Goal: Information Seeking & Learning: Learn about a topic

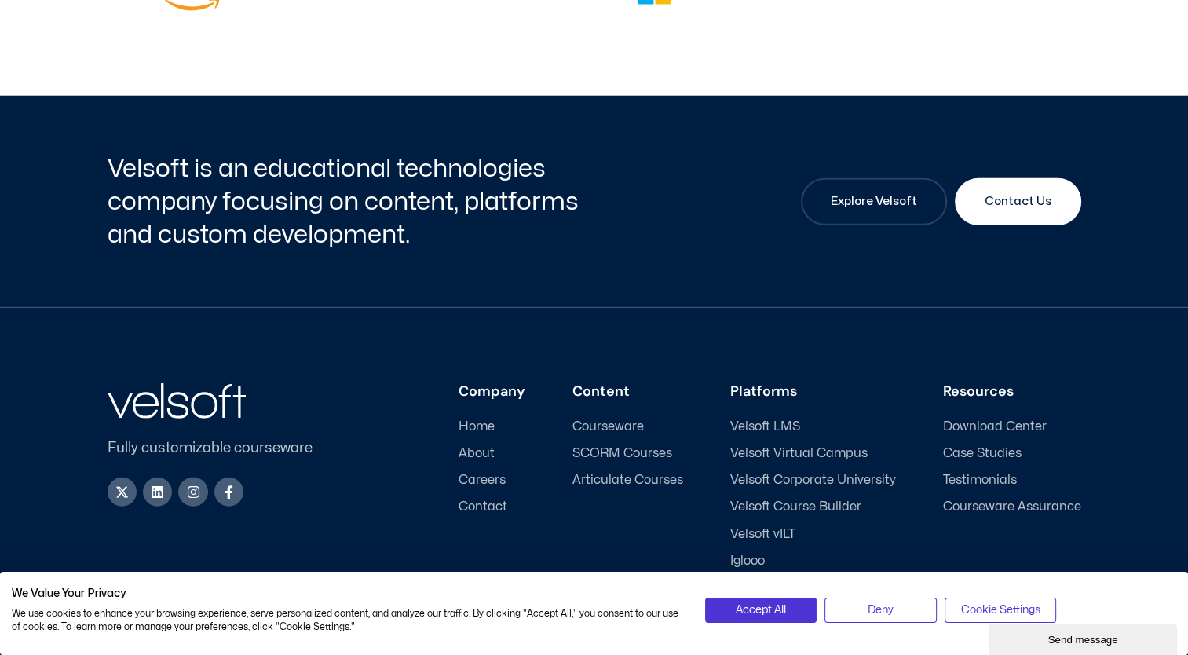
scroll to position [4163, 0]
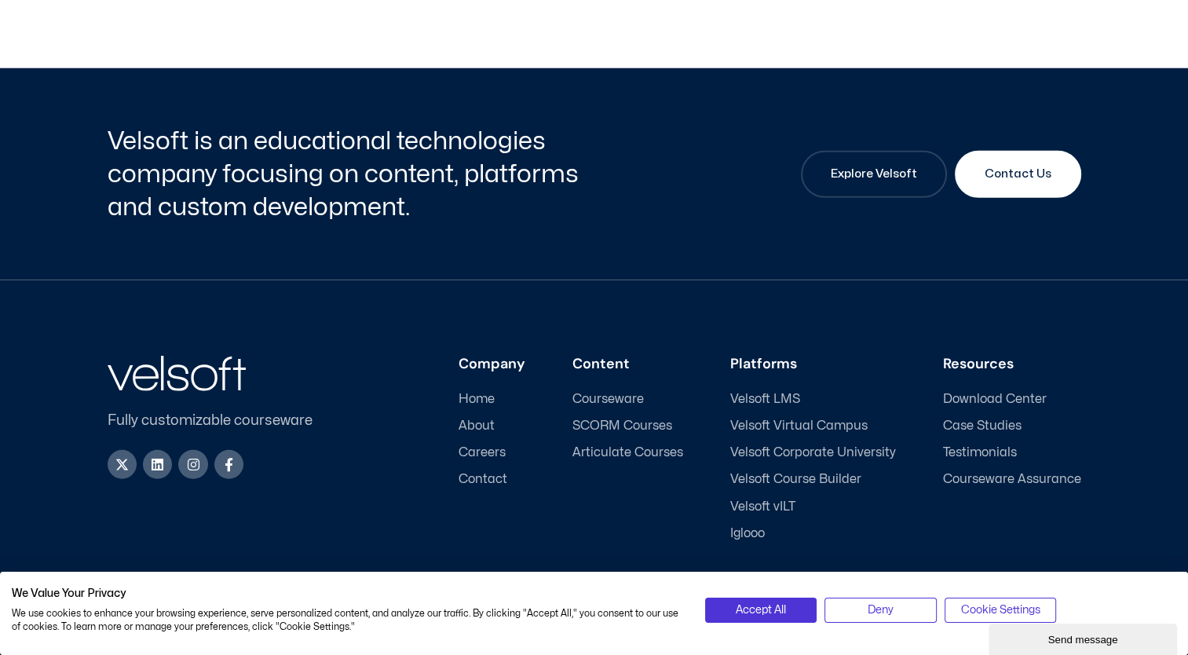
click at [617, 392] on span "Courseware" at bounding box center [608, 399] width 71 height 15
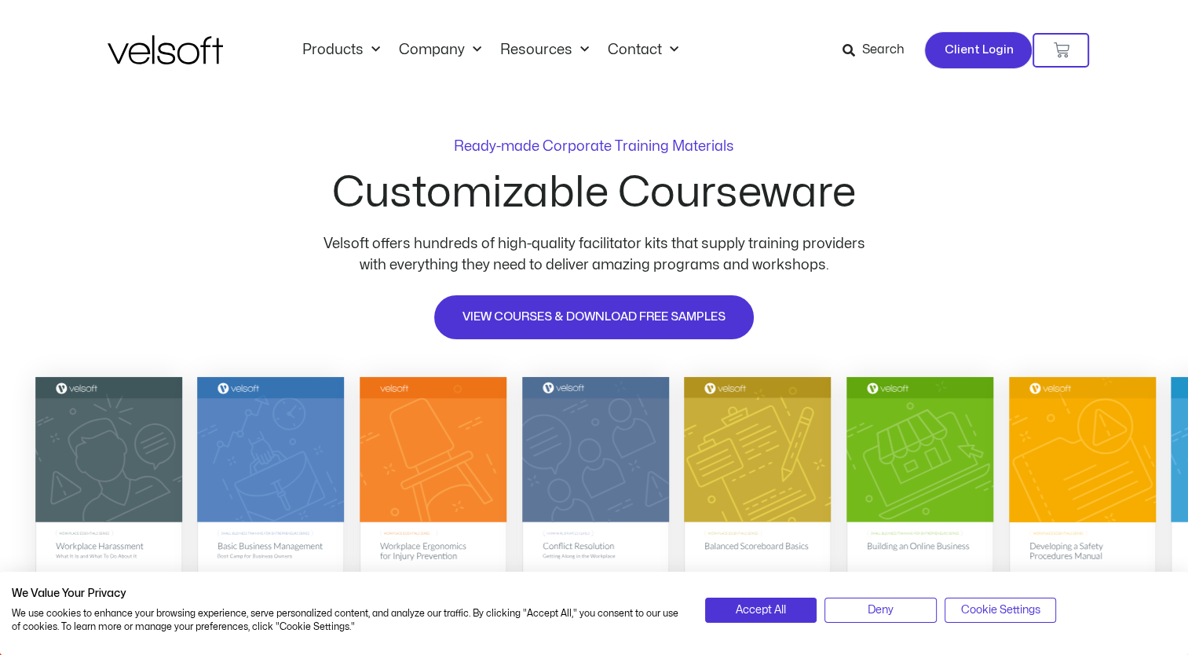
click at [952, 52] on span "Client Login" at bounding box center [978, 50] width 69 height 20
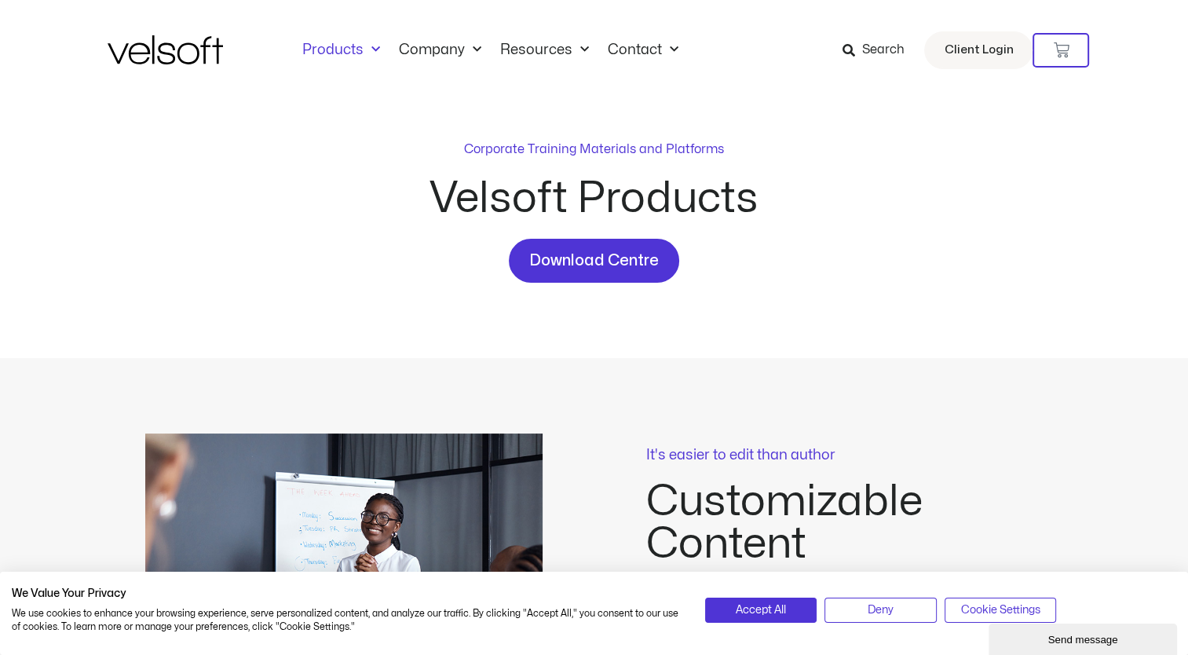
click at [881, 46] on span "Search" at bounding box center [883, 50] width 42 height 20
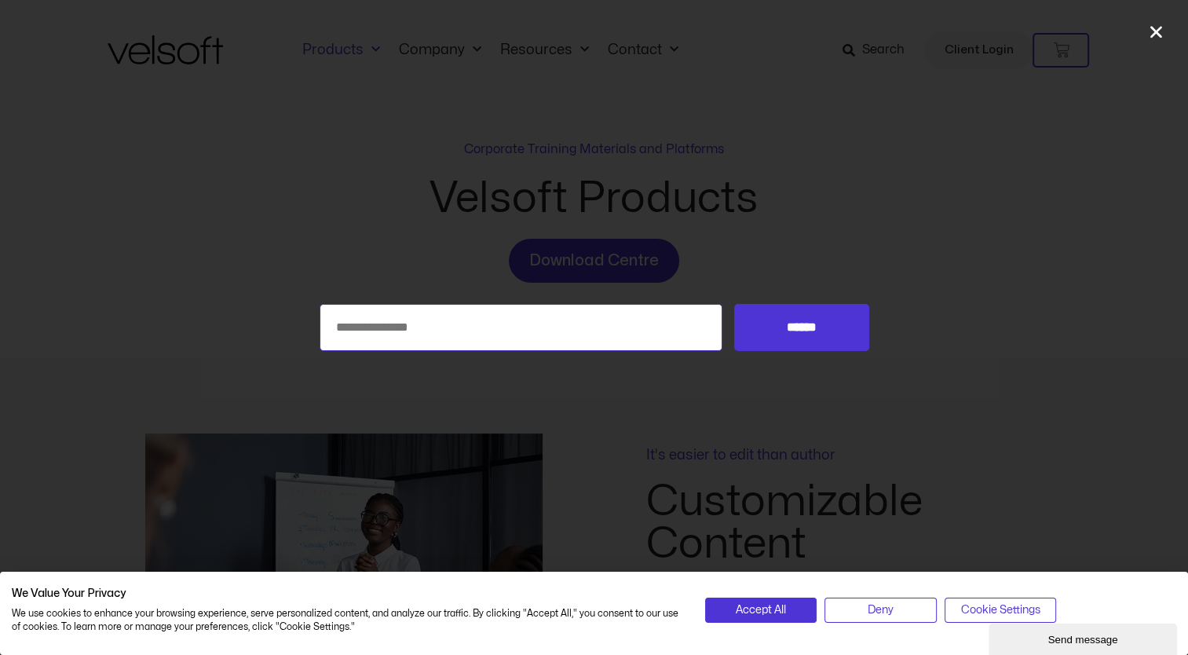
click at [438, 311] on input "Search for:" at bounding box center [522, 327] width 404 height 47
type input "**********"
click at [734, 304] on input "******" at bounding box center [801, 327] width 134 height 47
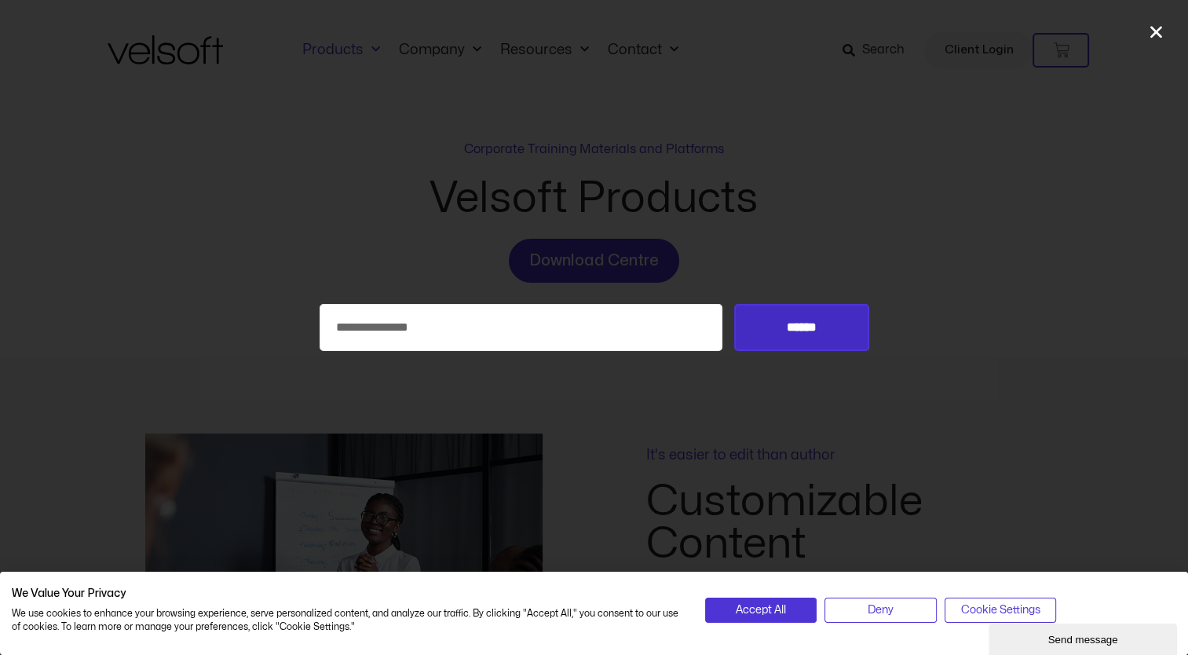
click at [817, 325] on input "******" at bounding box center [801, 327] width 134 height 47
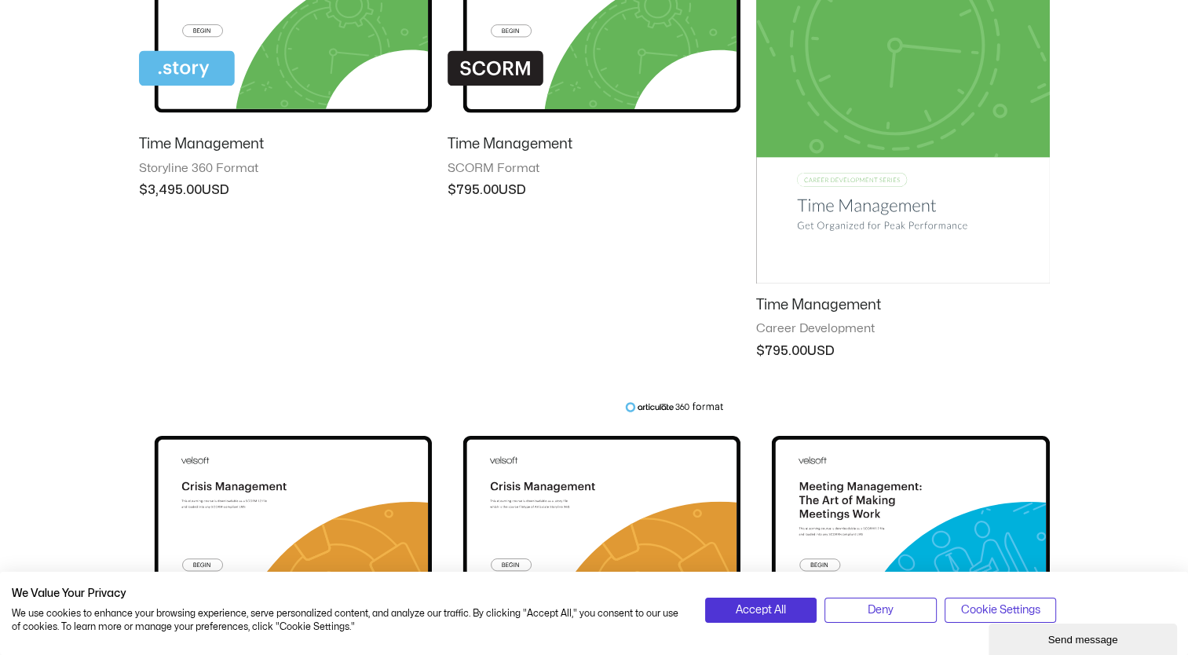
scroll to position [393, 0]
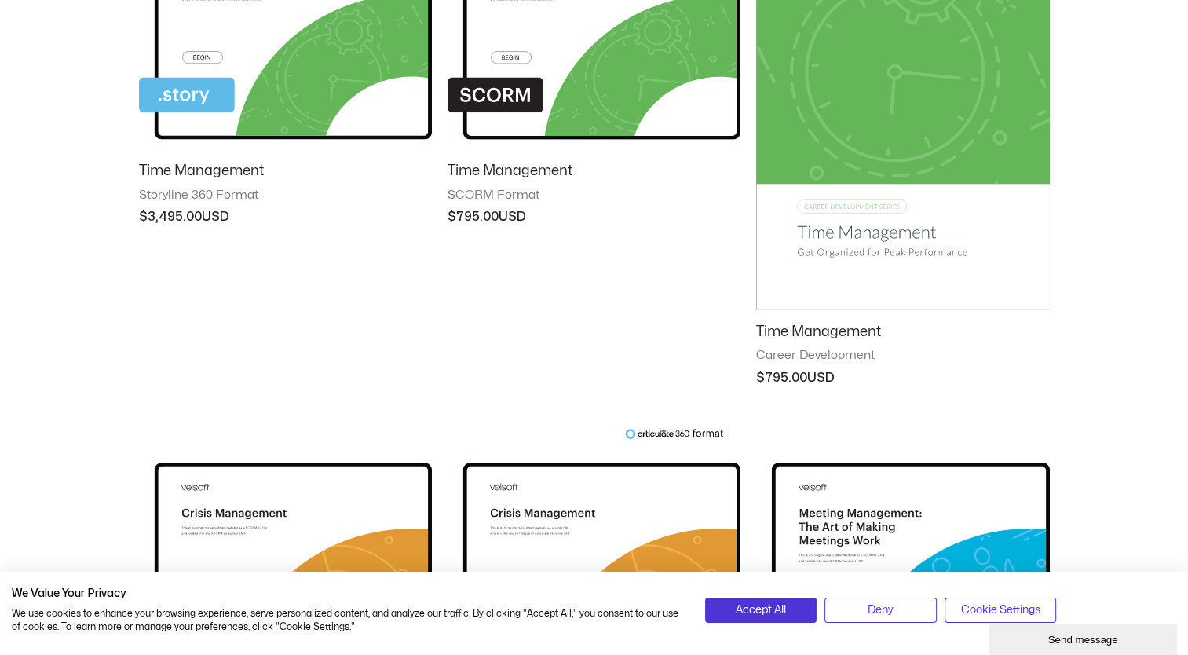
click at [886, 231] on img at bounding box center [902, 102] width 293 height 416
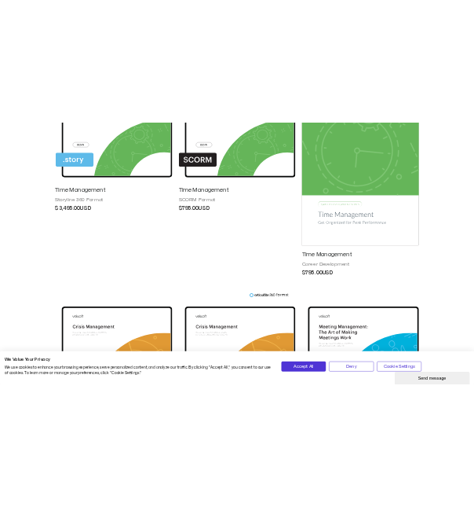
scroll to position [352, 0]
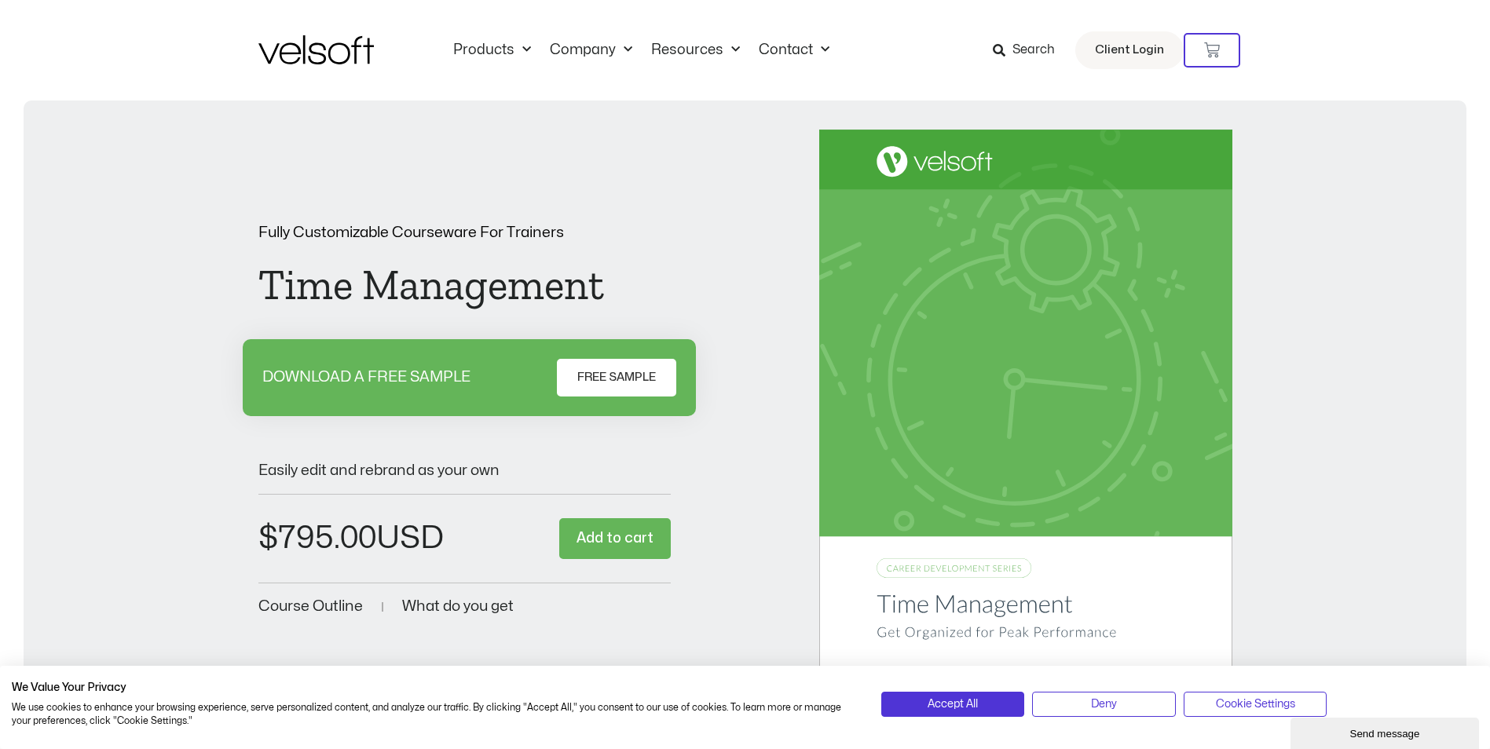
click at [474, 375] on span "FREE SAMPLE" at bounding box center [616, 377] width 79 height 19
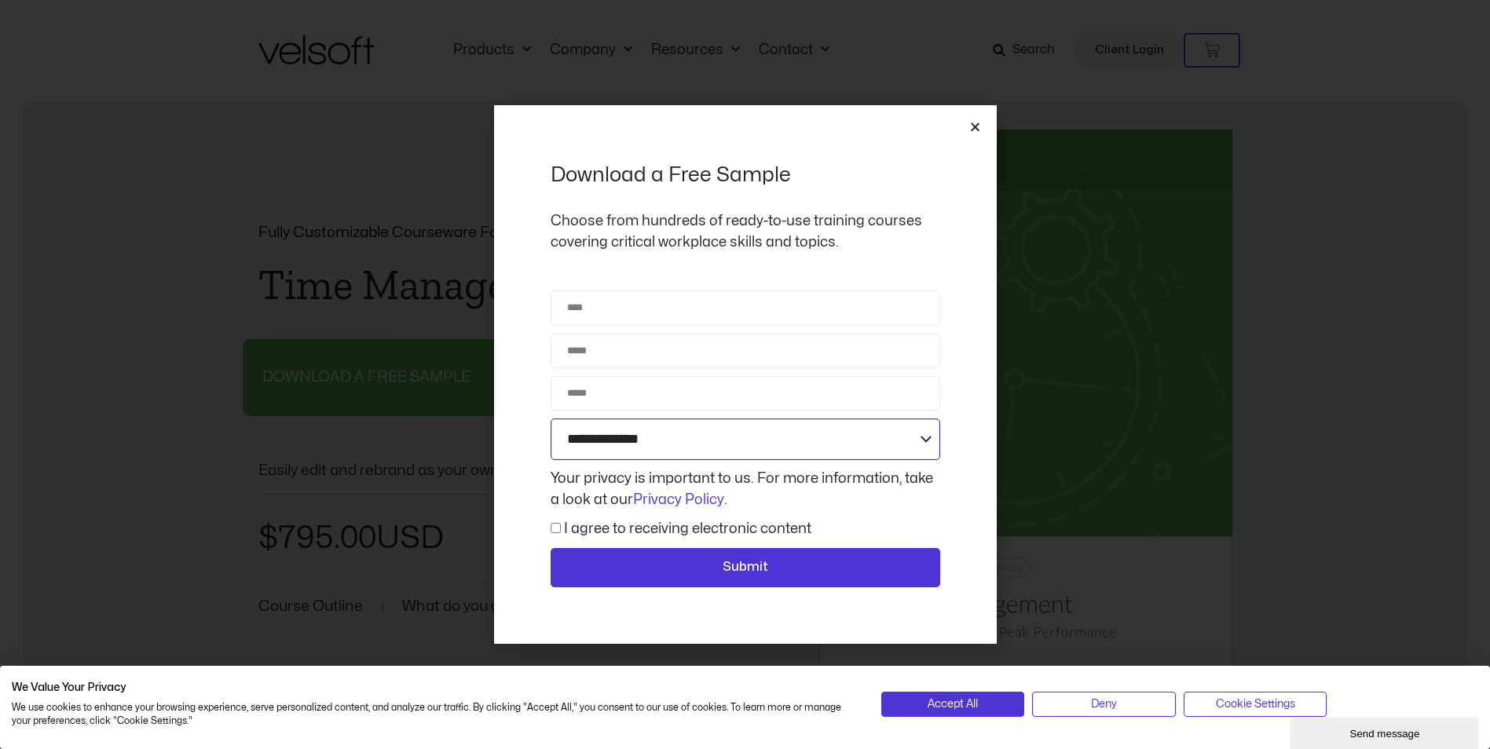
click at [474, 442] on select "**********" at bounding box center [746, 440] width 390 height 42
click at [474, 128] on icon "Close" at bounding box center [975, 127] width 12 height 12
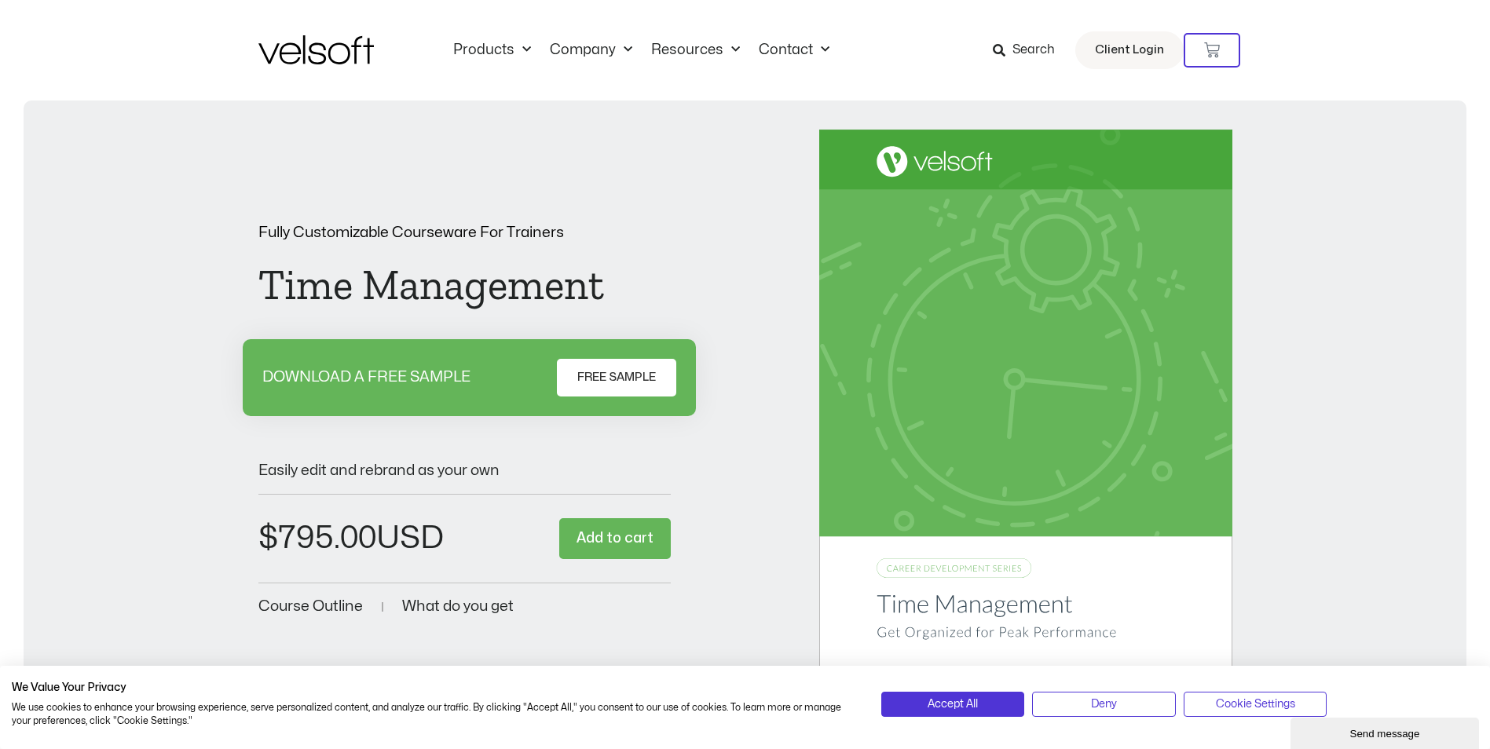
click at [342, 506] on span "Course Outline" at bounding box center [310, 606] width 104 height 15
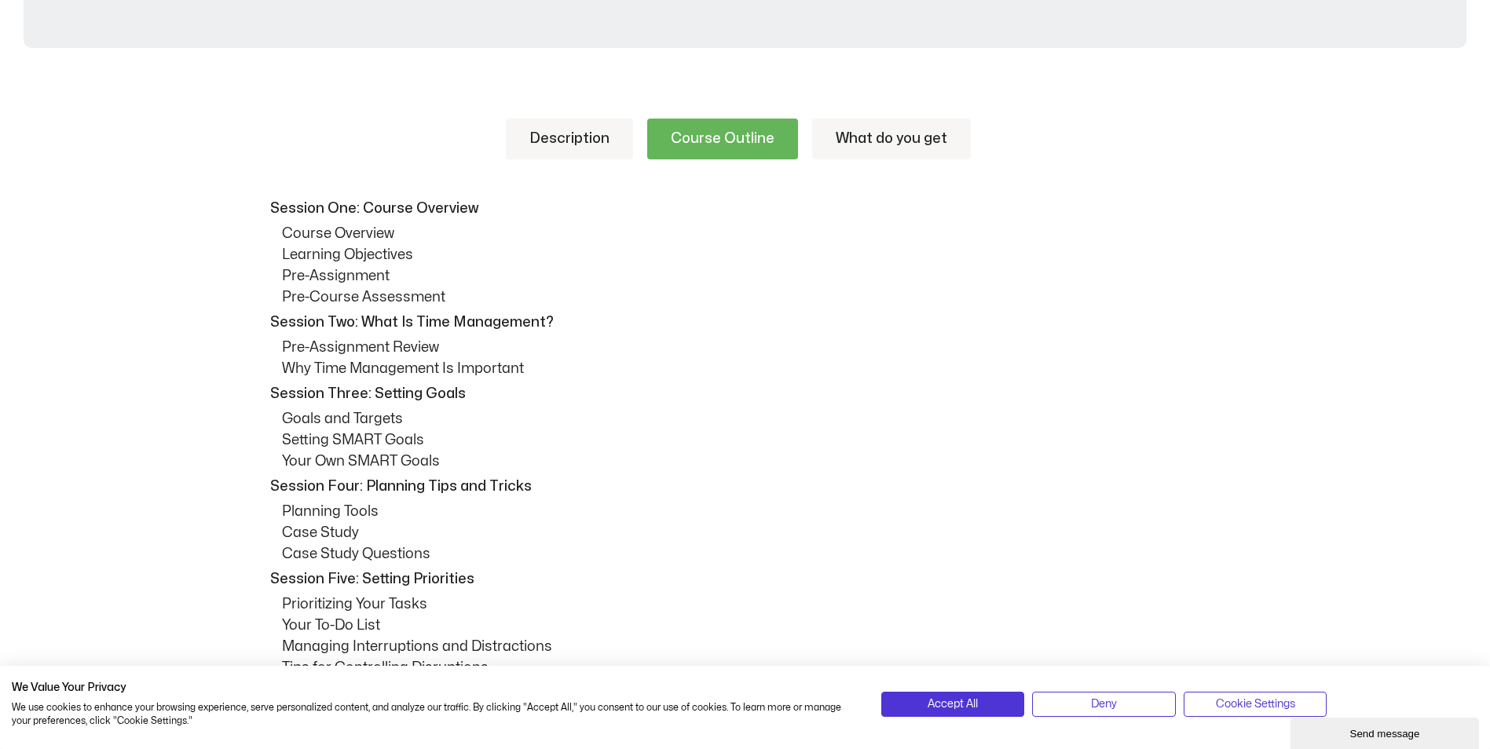
scroll to position [800, 0]
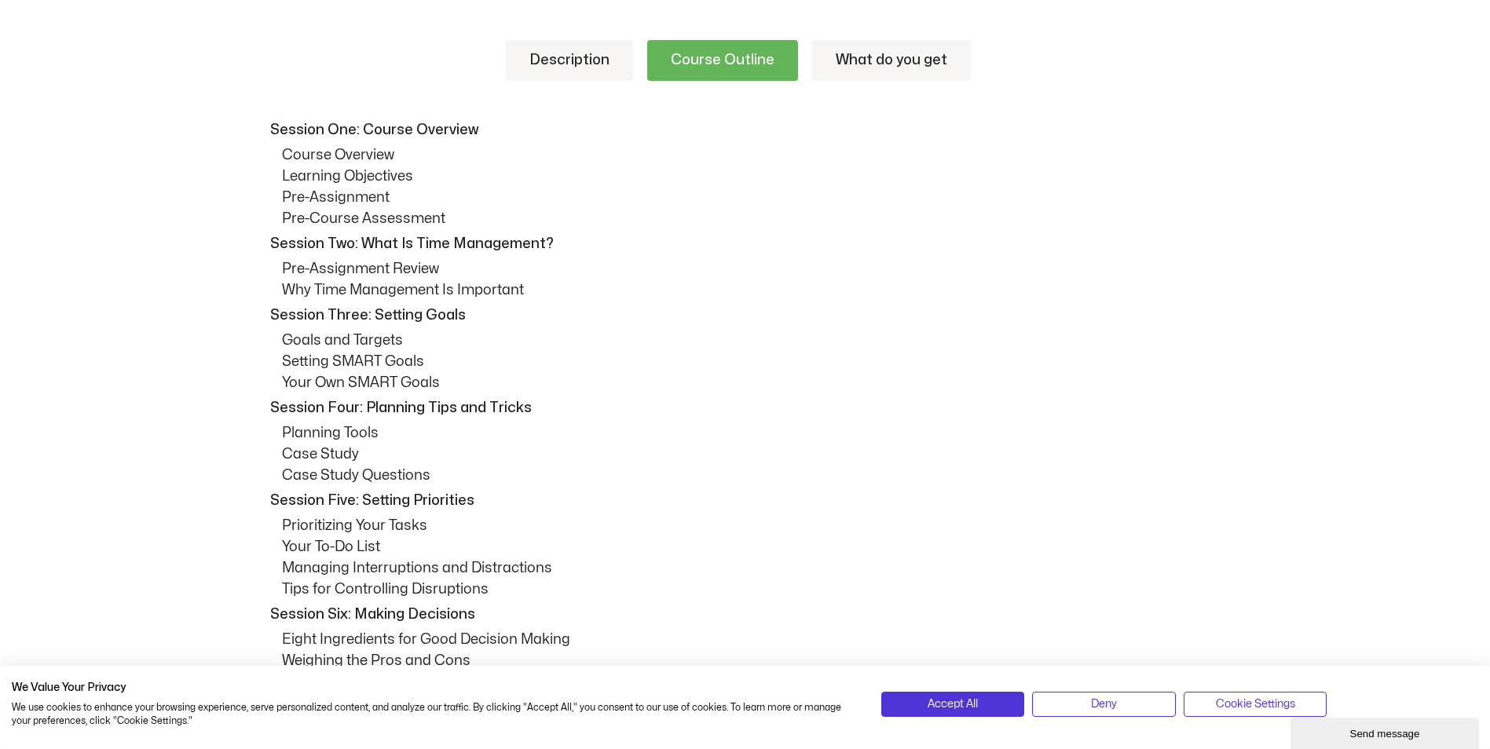
click at [474, 66] on link "Description" at bounding box center [569, 60] width 127 height 41
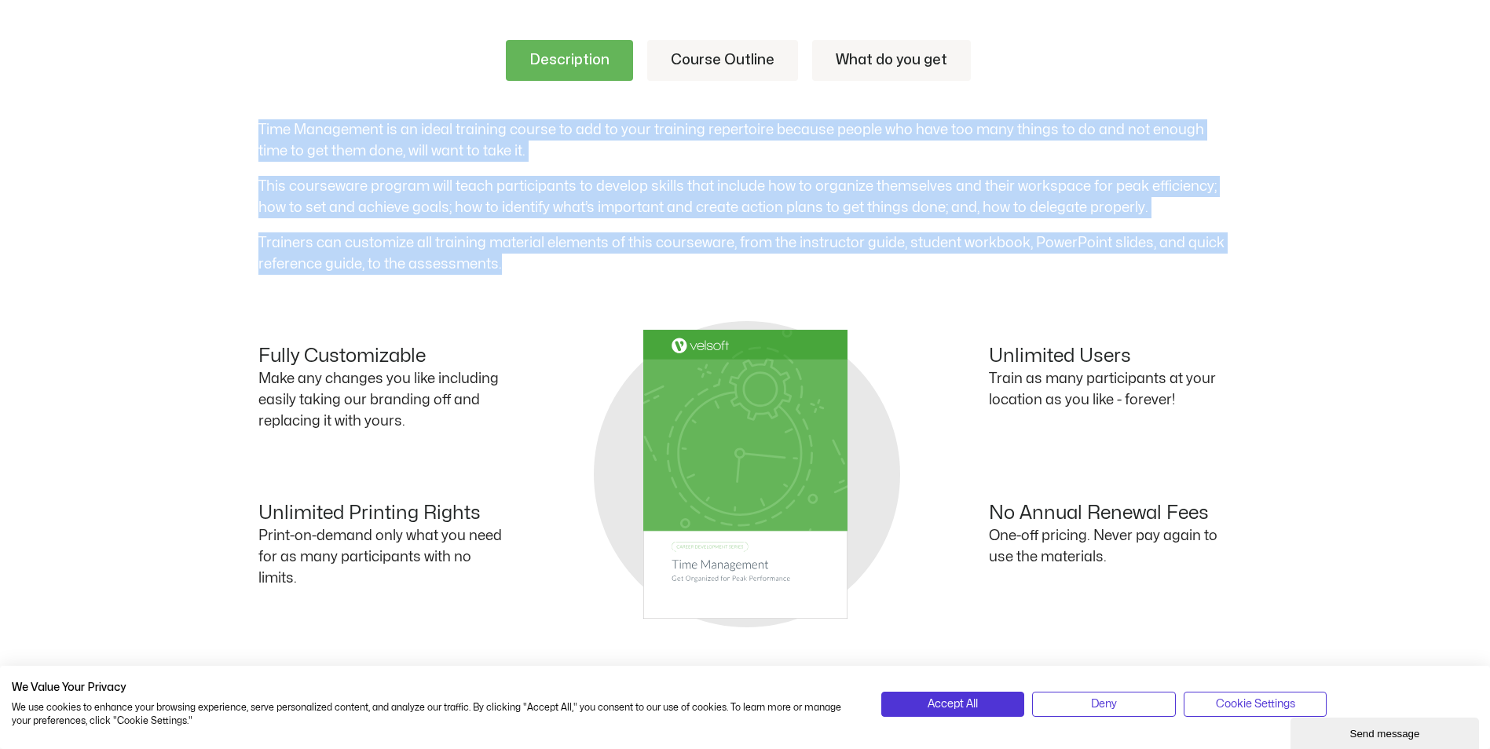
drag, startPoint x: 309, startPoint y: 144, endPoint x: 549, endPoint y: 258, distance: 266.3
click at [474, 258] on div "Time Management is an ideal training course to add to your training repertoire …" at bounding box center [745, 197] width 974 height 156
drag, startPoint x: 549, startPoint y: 258, endPoint x: 418, endPoint y: 239, distance: 132.6
copy div "Time Management is an ideal training course to add to your training repertoire …"
click at [474, 60] on link "Course Outline" at bounding box center [722, 60] width 151 height 41
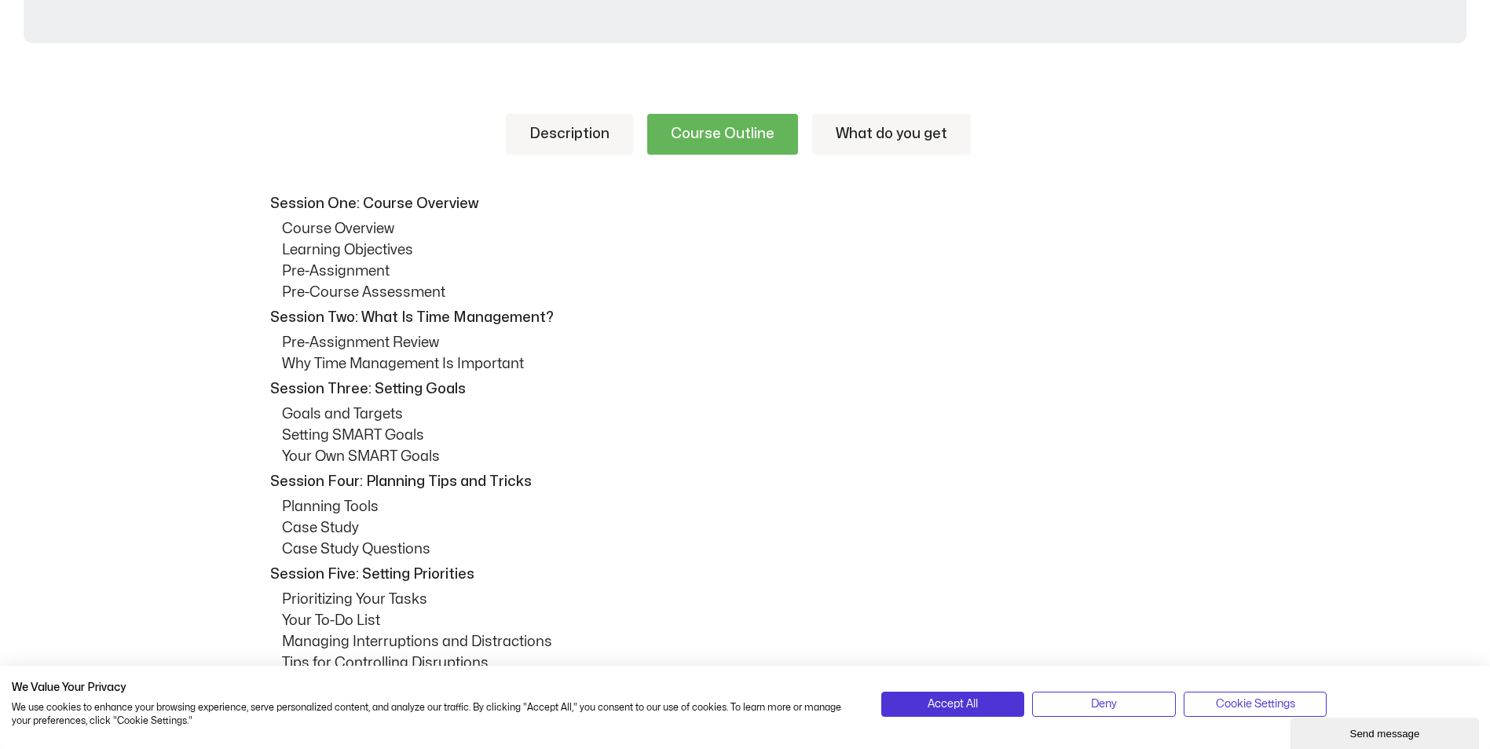
scroll to position [753, 0]
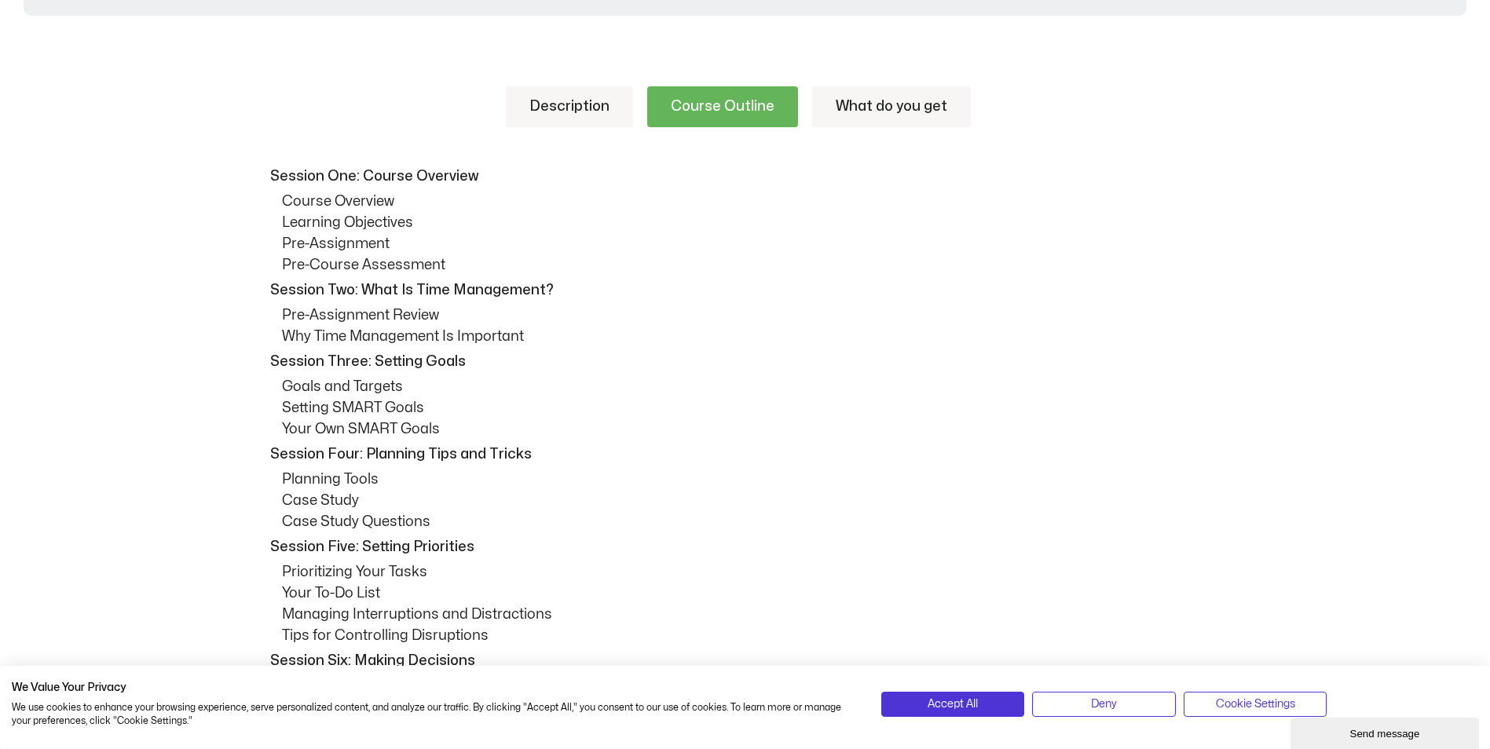
click at [474, 112] on link "What do you get" at bounding box center [891, 106] width 159 height 41
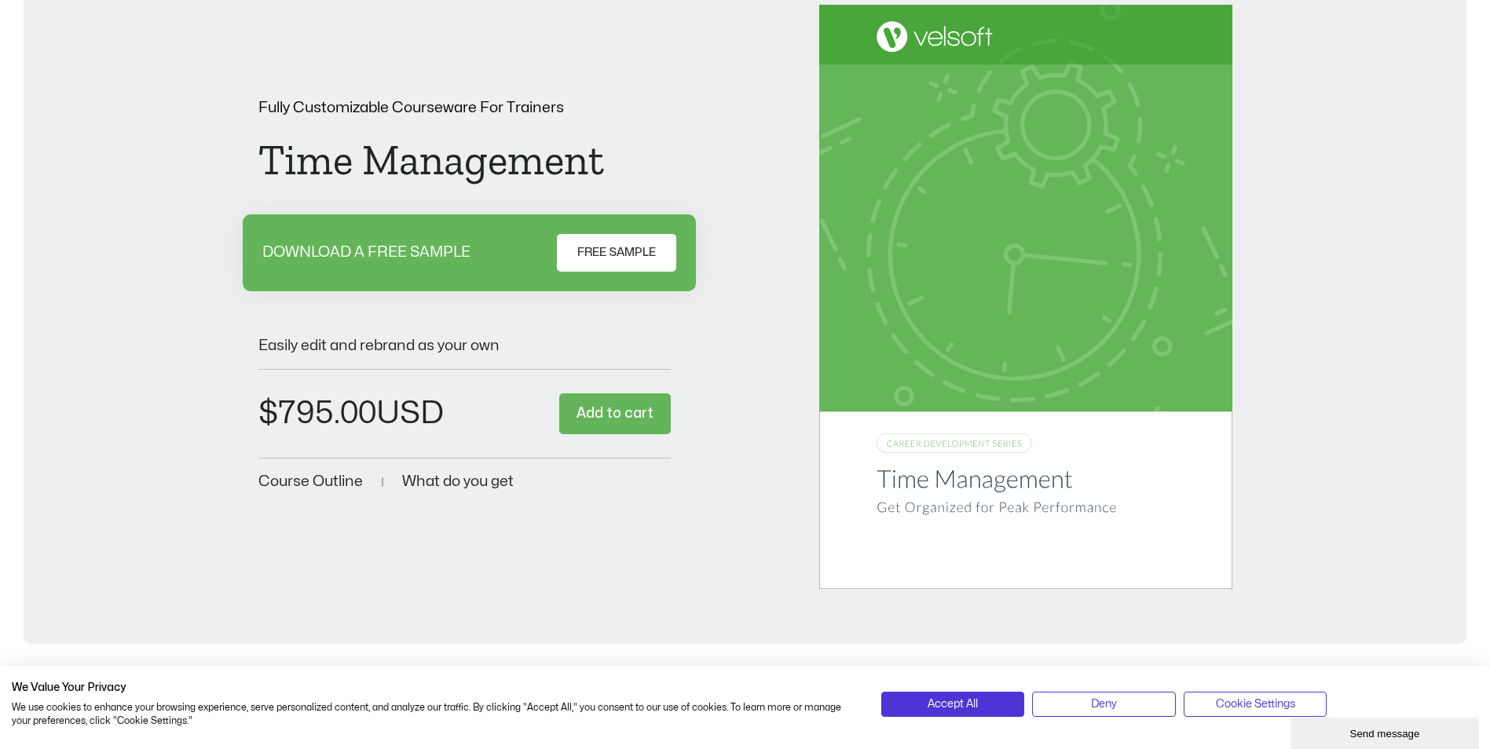
scroll to position [0, 0]
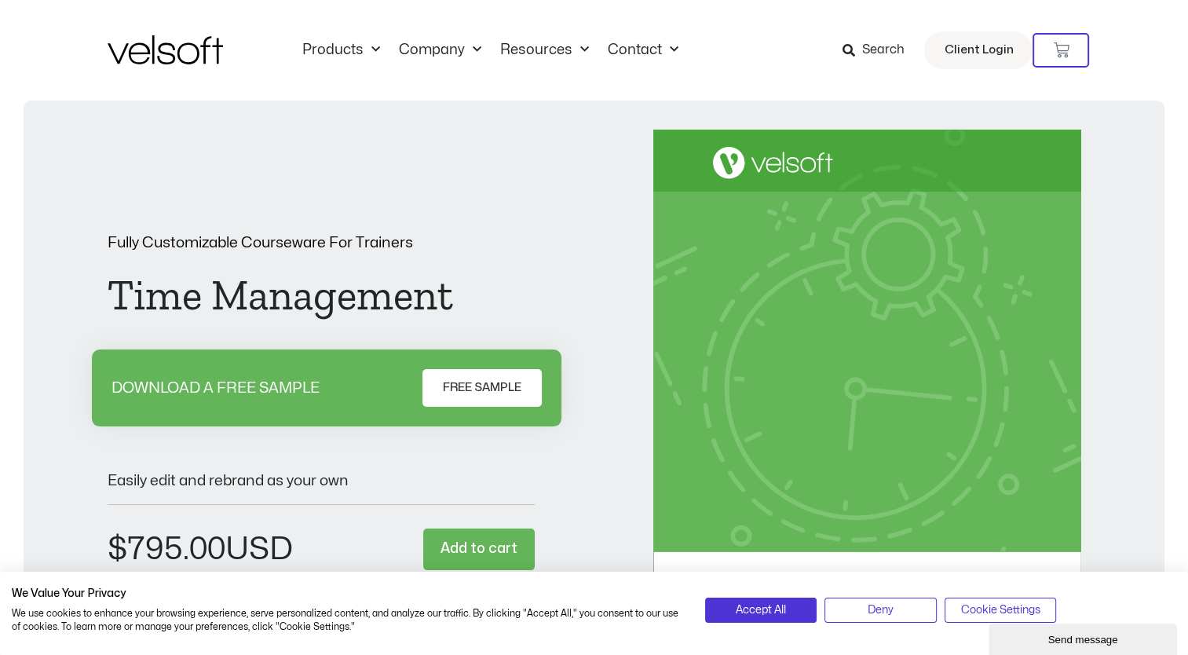
click at [474, 319] on div "Fully Customizable Courseware For Trainers Time Management DOWNLOAD A FREE SAMP…" at bounding box center [595, 433] width 974 height 606
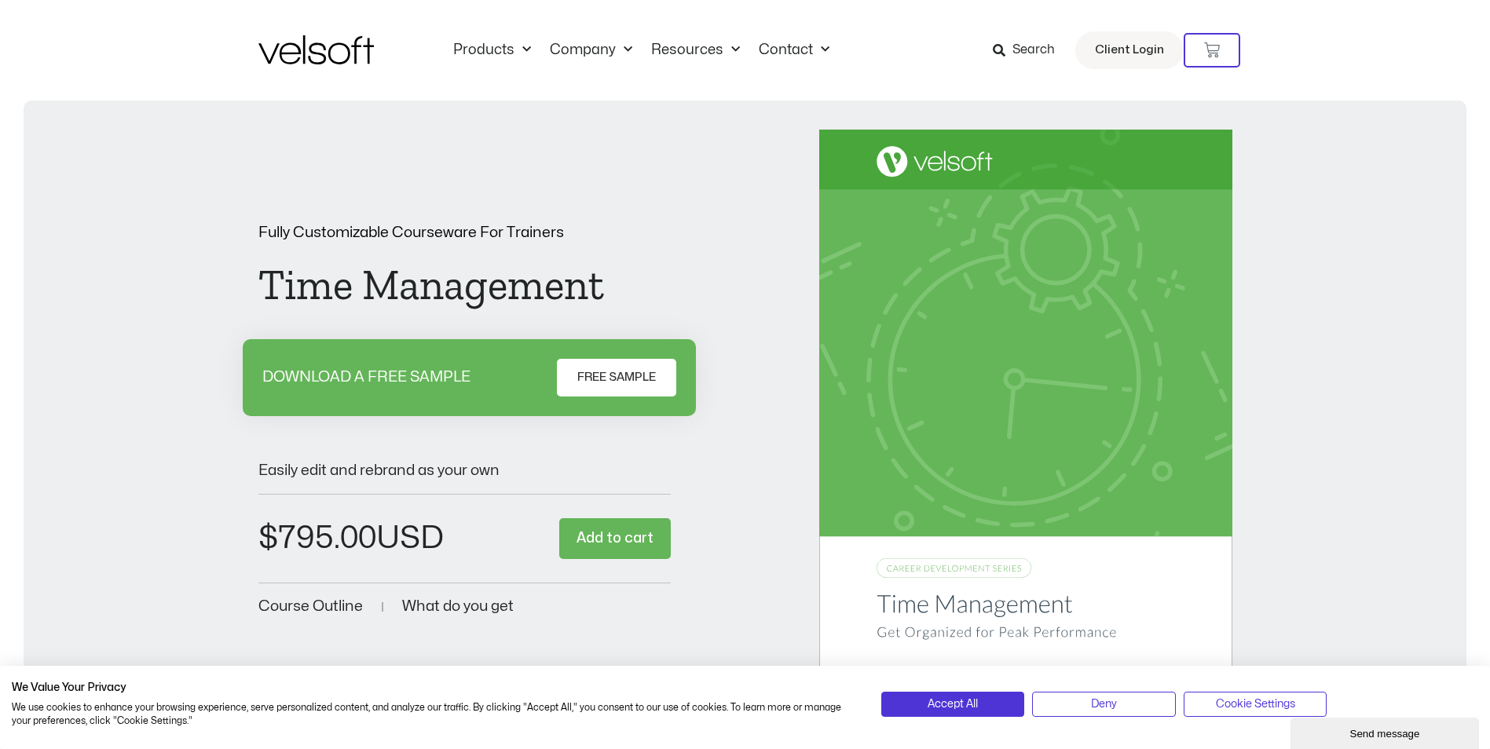
click at [474, 51] on span "Search" at bounding box center [1033, 50] width 42 height 20
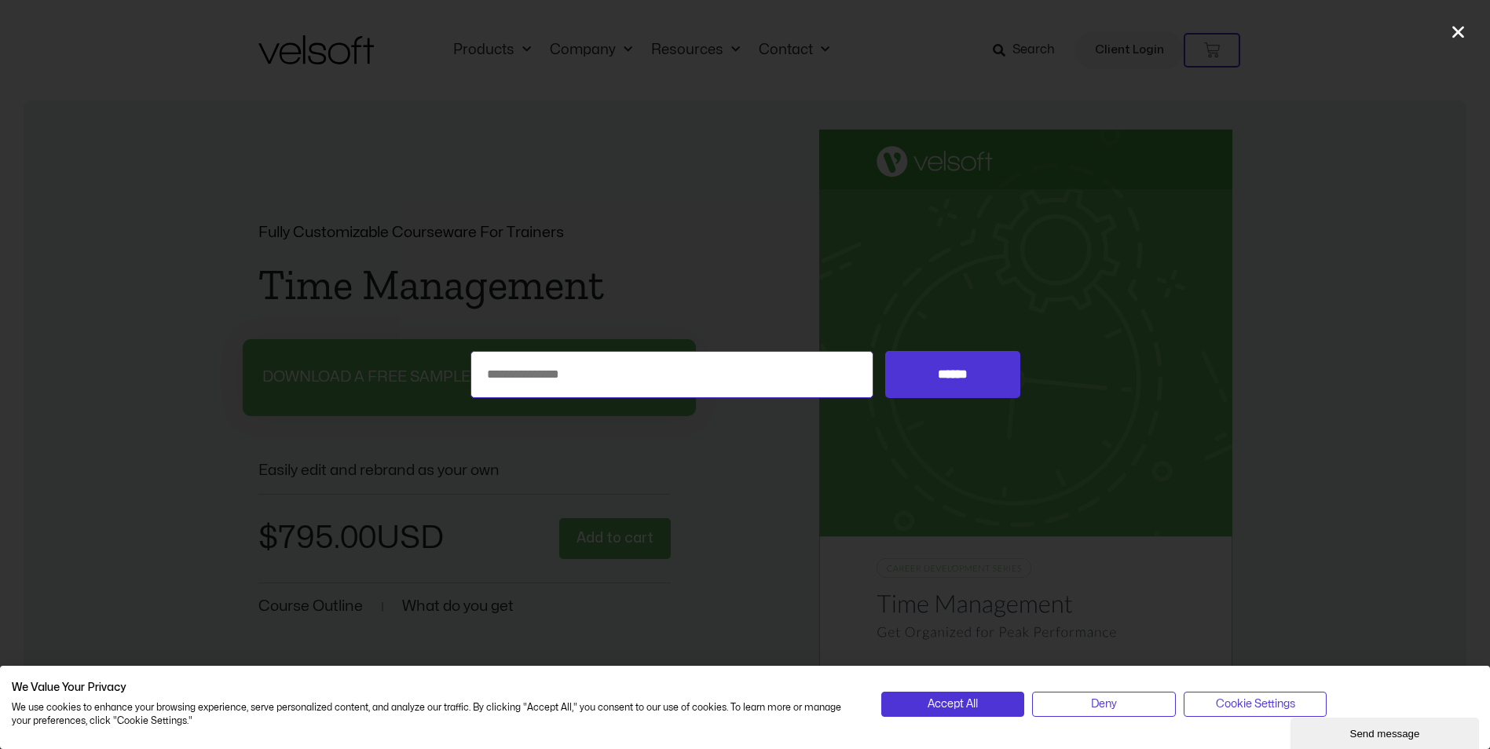
click at [474, 379] on input "Search for:" at bounding box center [673, 374] width 404 height 47
type input "**********"
click at [474, 351] on input "******" at bounding box center [952, 374] width 134 height 47
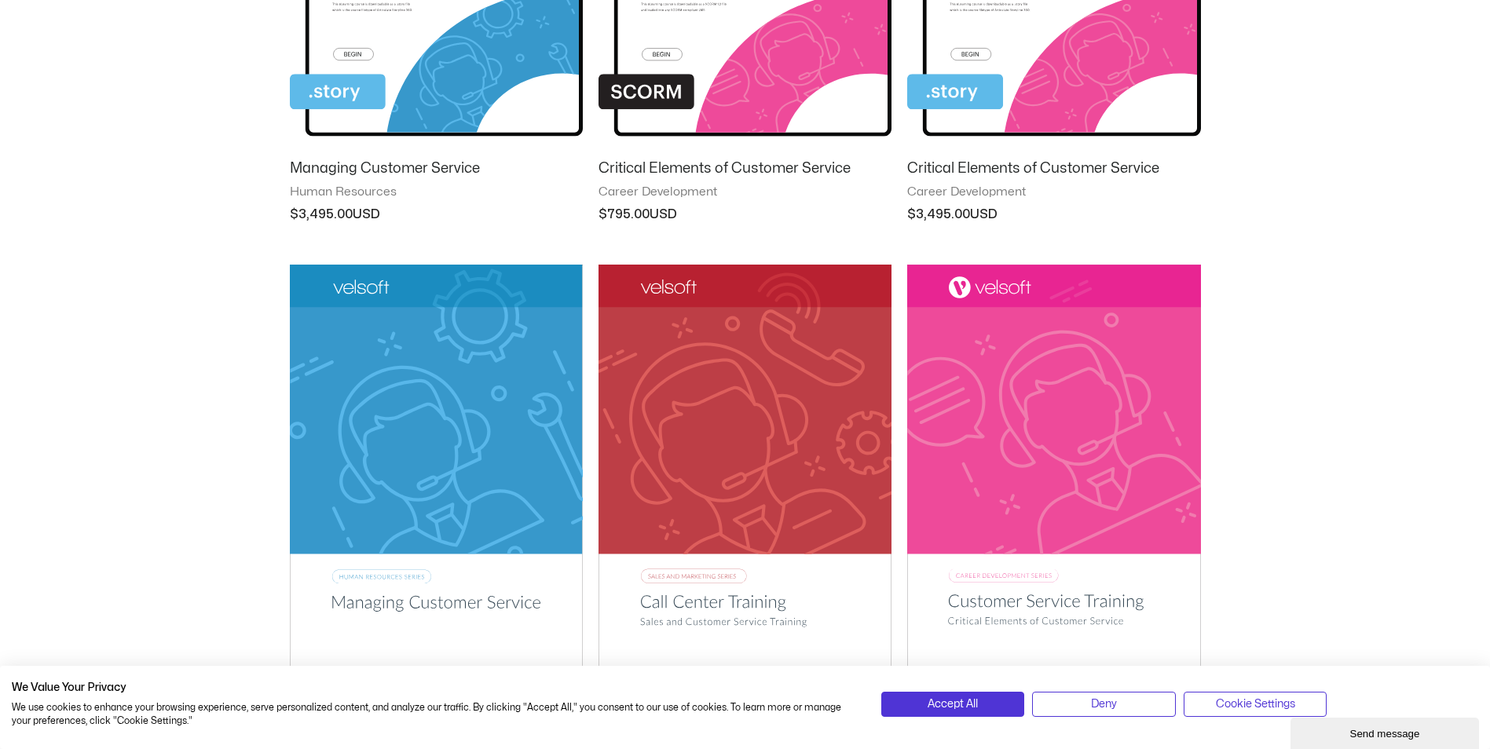
scroll to position [1021, 0]
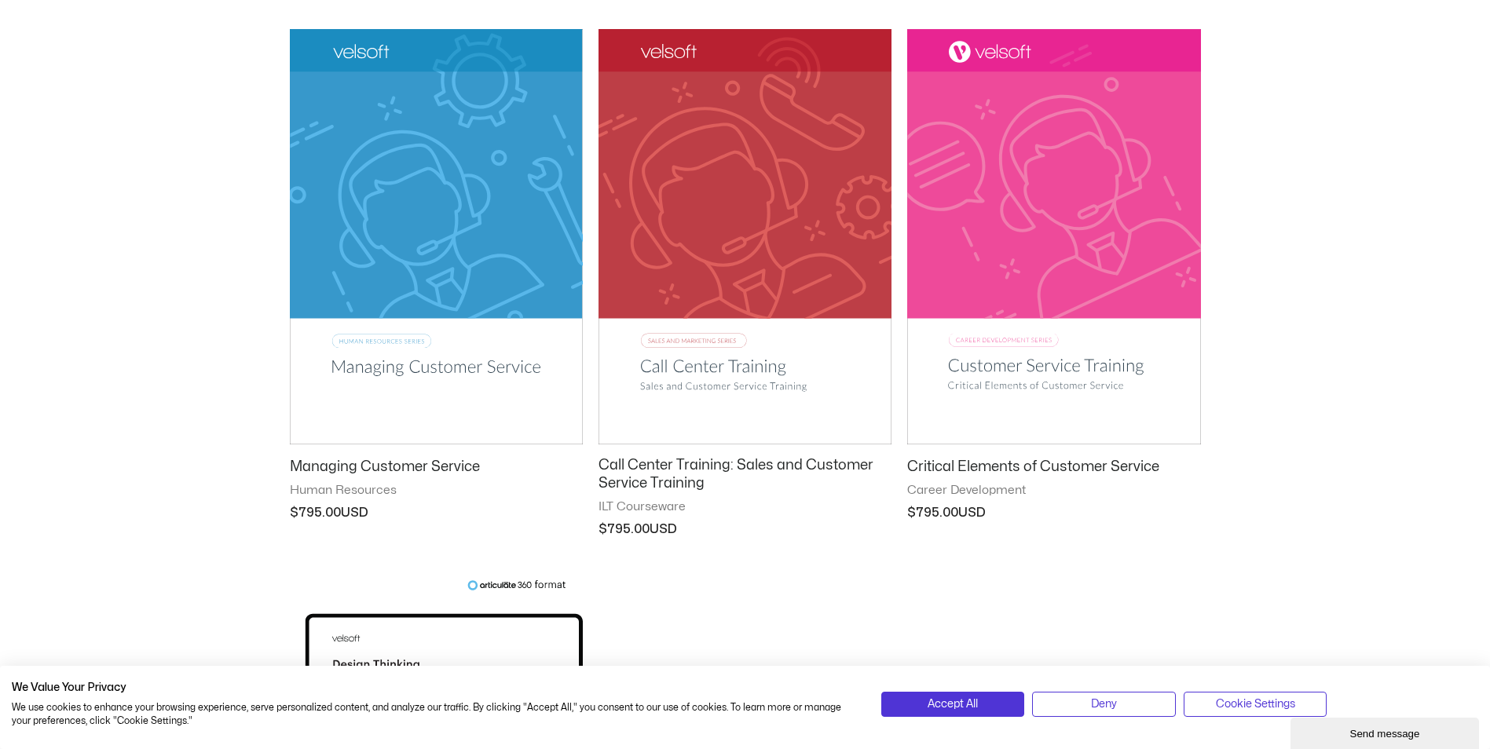
click at [1128, 464] on h2 "Critical Elements of Customer Service" at bounding box center [1053, 467] width 293 height 18
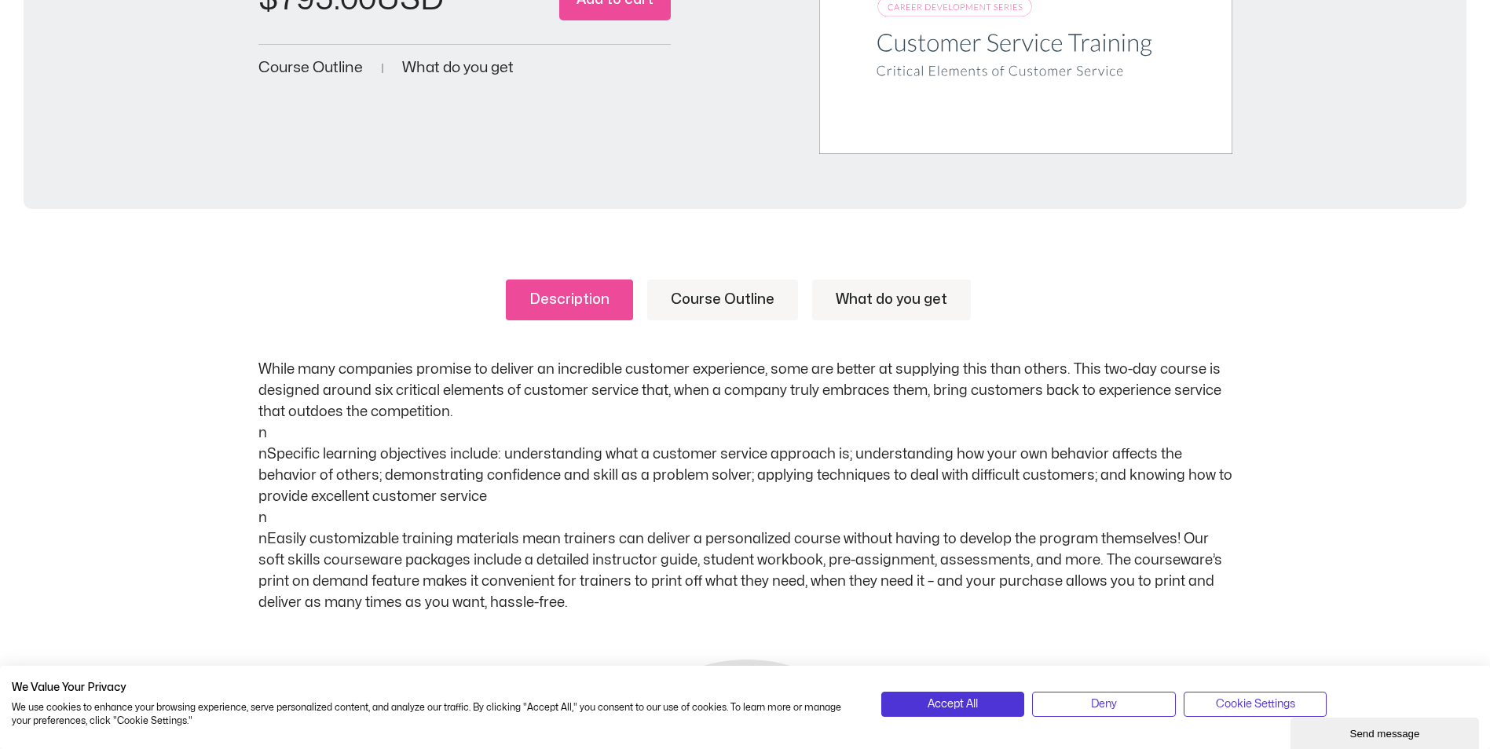
scroll to position [707, 0]
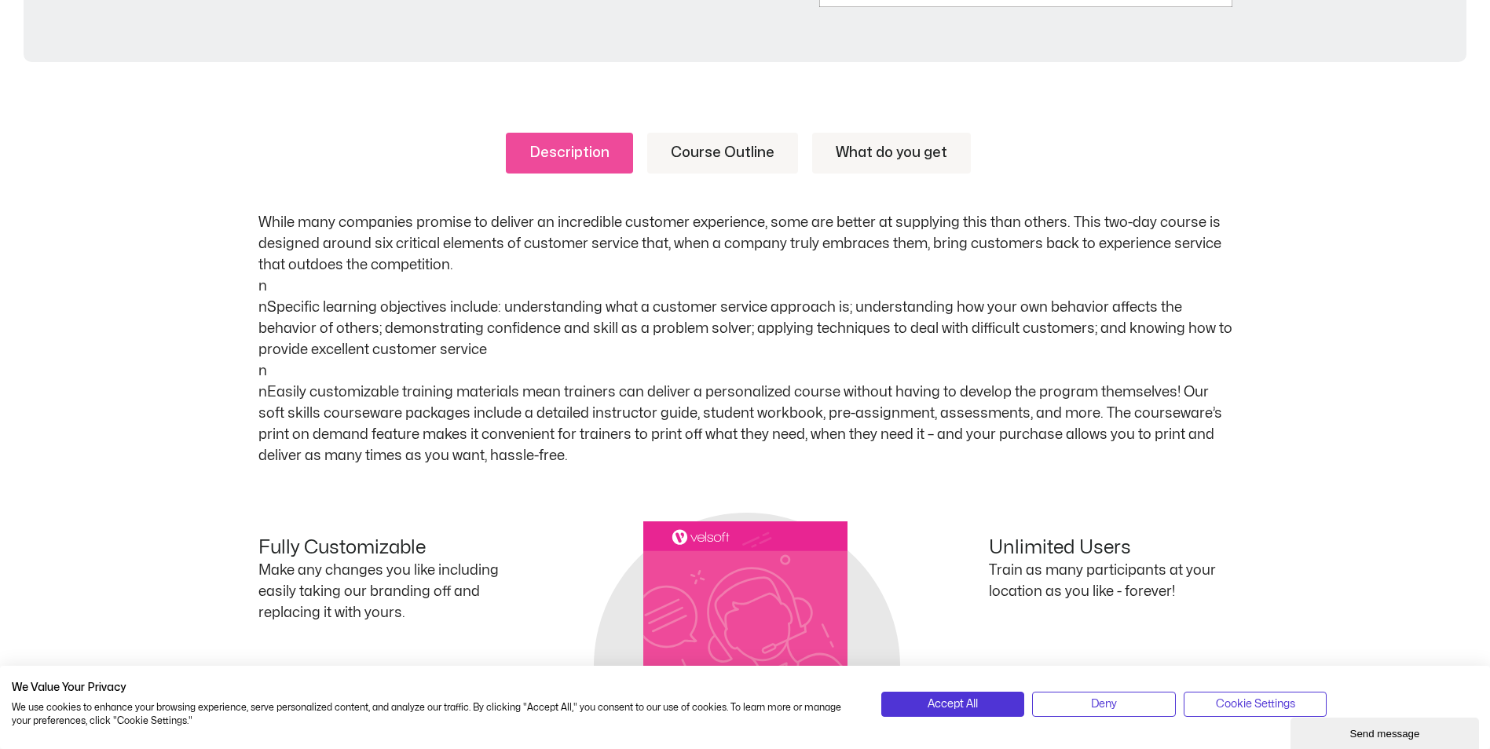
drag, startPoint x: 263, startPoint y: 218, endPoint x: 503, endPoint y: 355, distance: 276.5
click at [503, 355] on p "While many companies promise to deliver an incredible customer experience, some…" at bounding box center [745, 339] width 974 height 254
copy p "While many companies promise to deliver an incredible customer experience, some…"
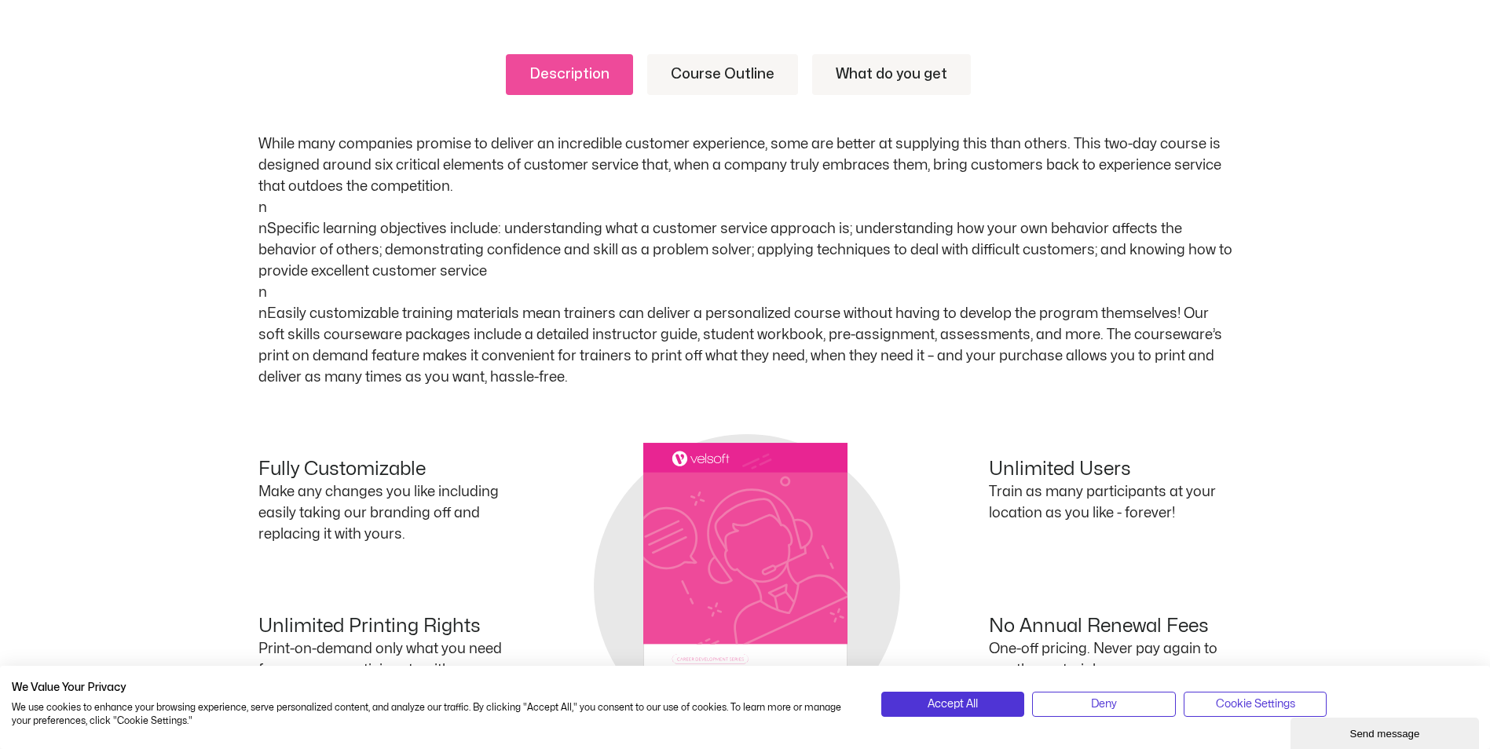
scroll to position [628, 0]
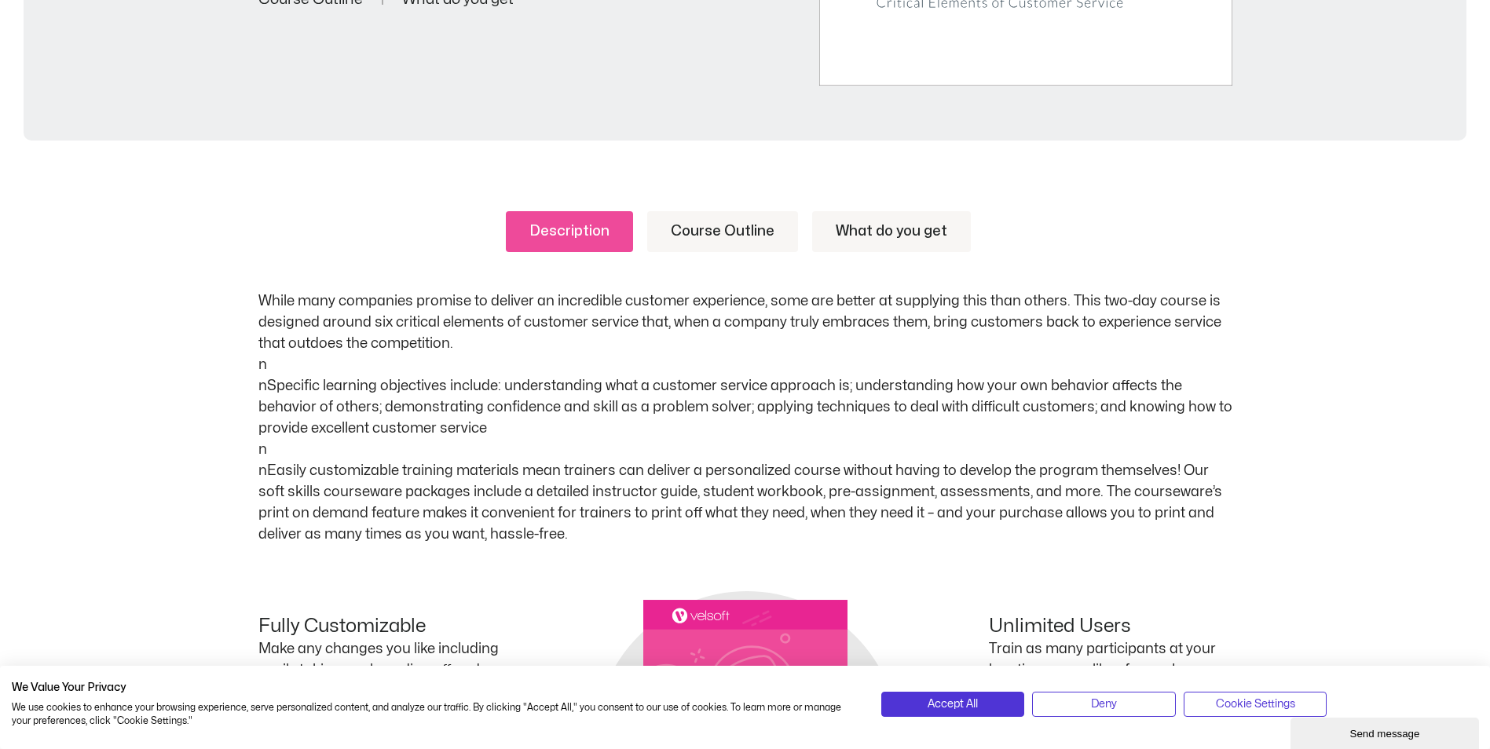
click at [752, 224] on link "Course Outline" at bounding box center [722, 231] width 151 height 41
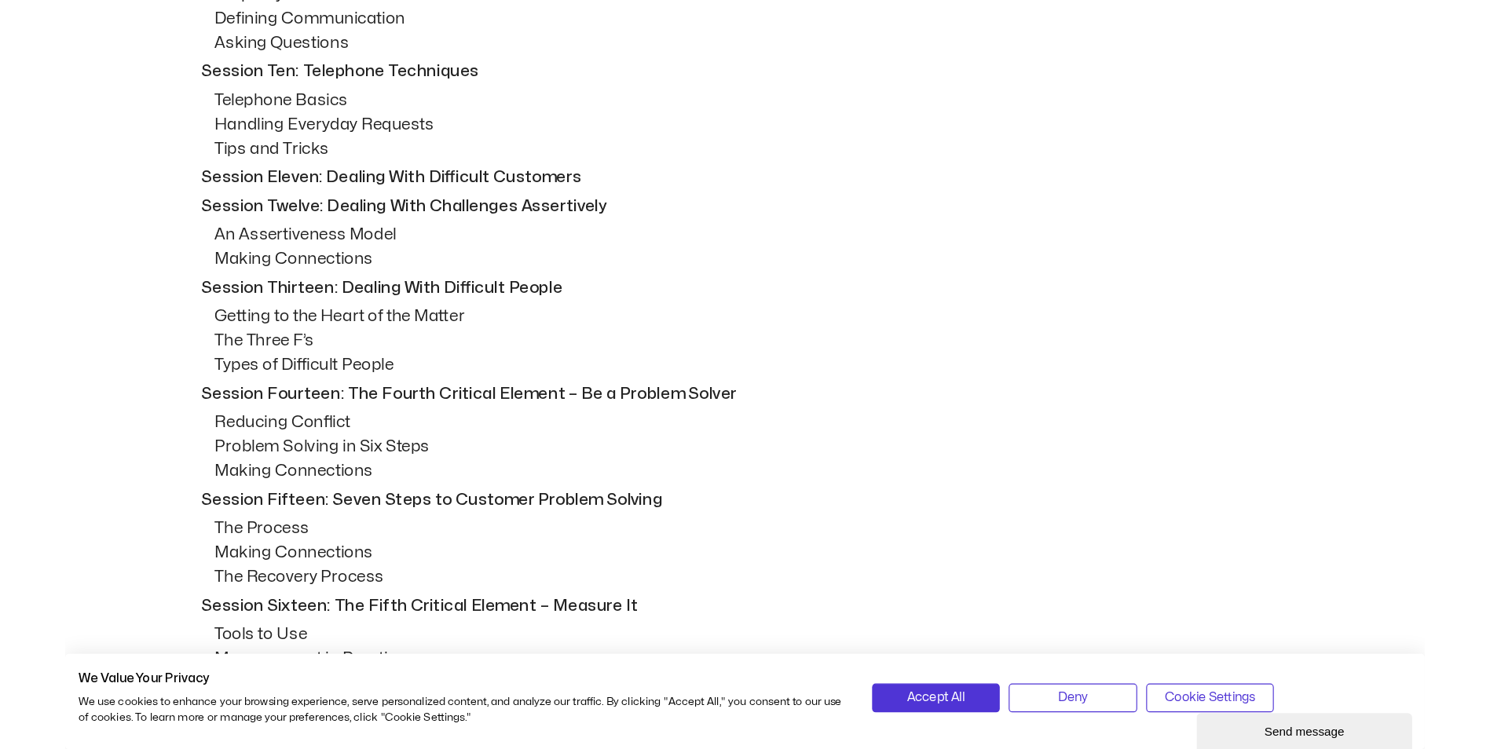
scroll to position [1368, 0]
